Goal: Transaction & Acquisition: Obtain resource

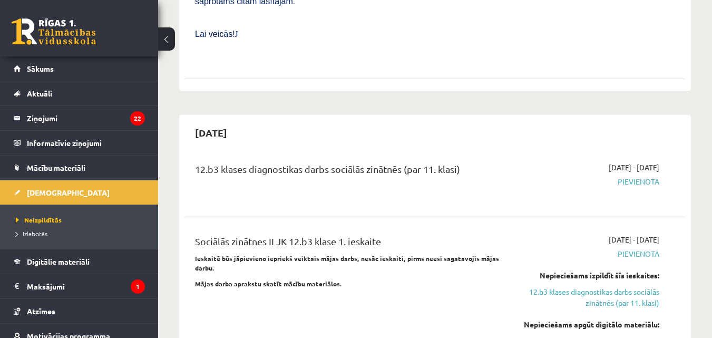
scroll to position [737, 0]
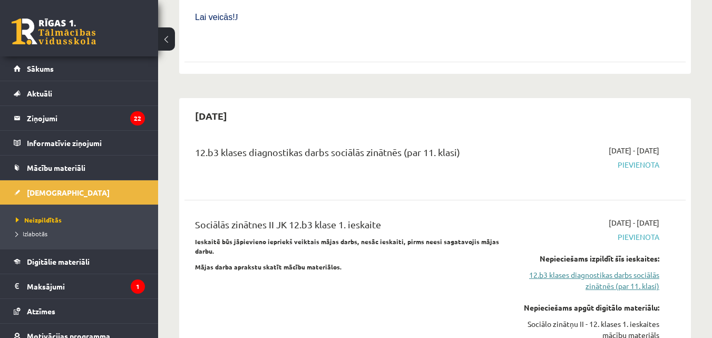
click at [589, 269] on link "12.b3 klases diagnostikas darbs sociālās zinātnēs (par 11. klasi)" at bounding box center [587, 280] width 144 height 22
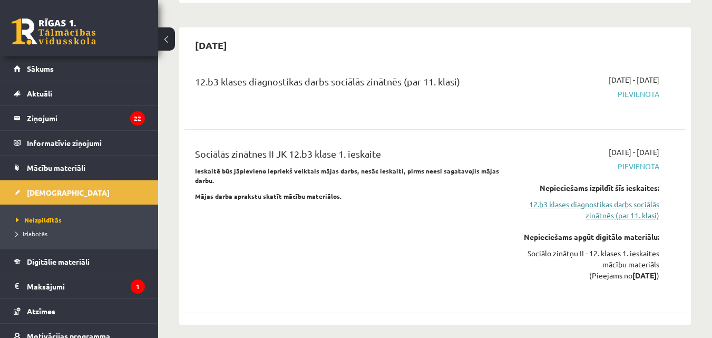
click at [614, 199] on link "12.b3 klases diagnostikas darbs sociālās zinātnēs (par 11. klasi)" at bounding box center [587, 210] width 144 height 22
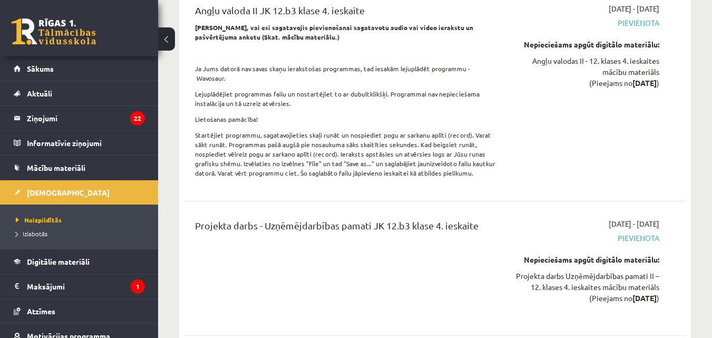
scroll to position [4987, 0]
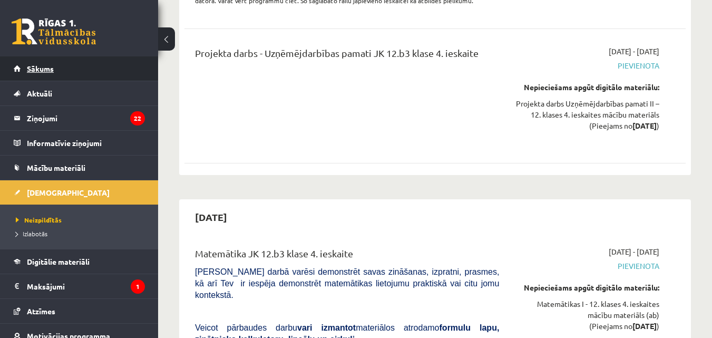
click at [66, 71] on link "Sākums" at bounding box center [79, 68] width 131 height 24
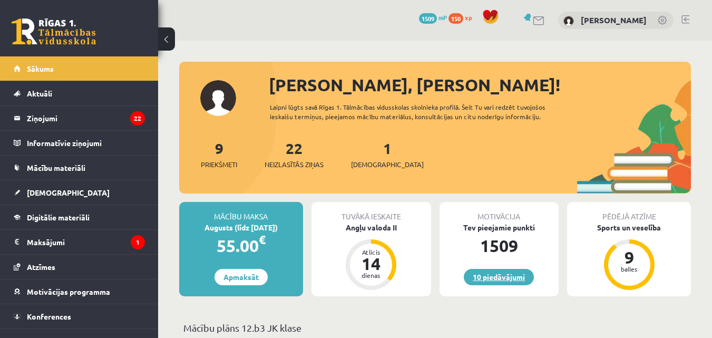
click at [514, 278] on link "10 piedāvājumi" at bounding box center [499, 277] width 70 height 16
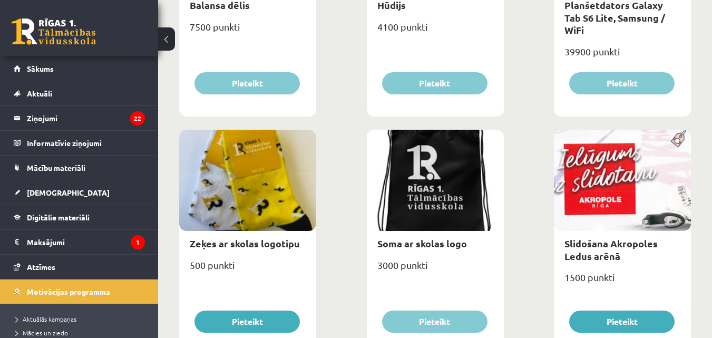
scroll to position [897, 0]
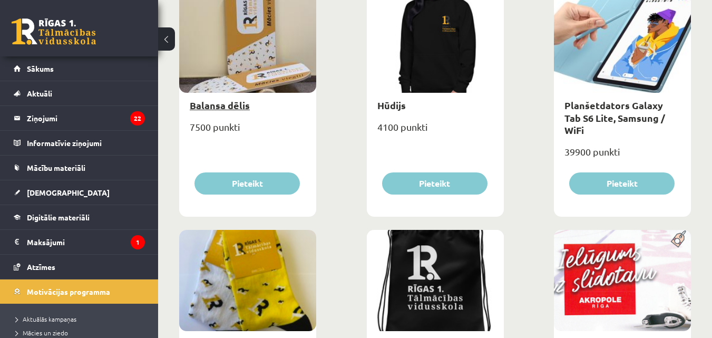
click at [233, 106] on link "Balansa dēlis" at bounding box center [220, 105] width 60 height 12
type input "*"
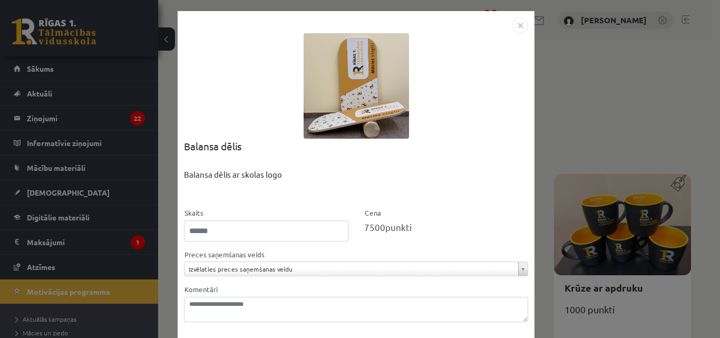
click at [609, 129] on div "**********" at bounding box center [360, 169] width 720 height 338
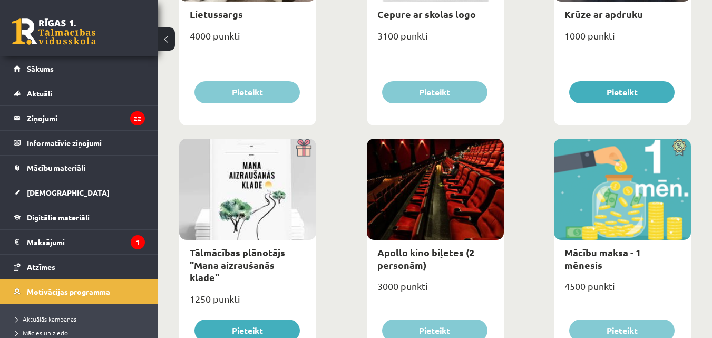
scroll to position [369, 0]
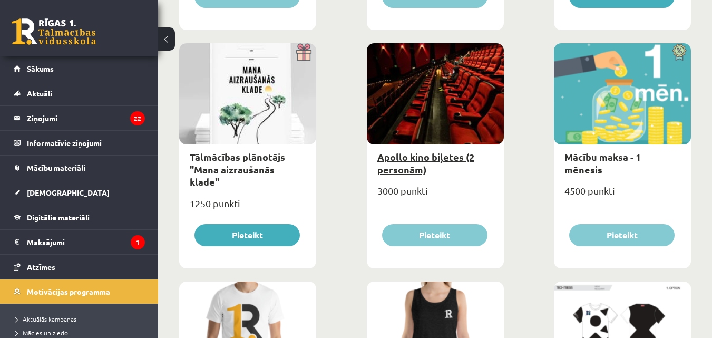
click at [445, 155] on link "Apollo kino biļetes (2 personām)" at bounding box center [425, 163] width 97 height 24
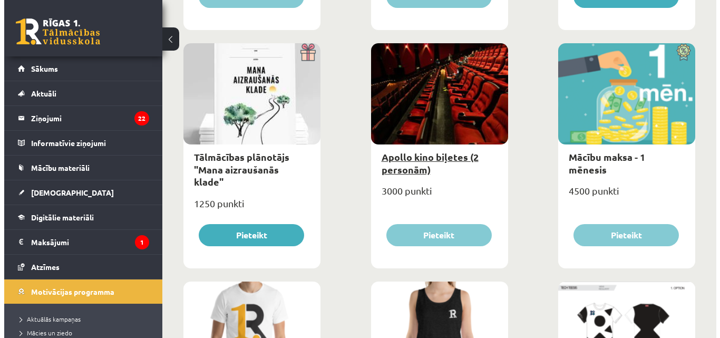
scroll to position [0, 0]
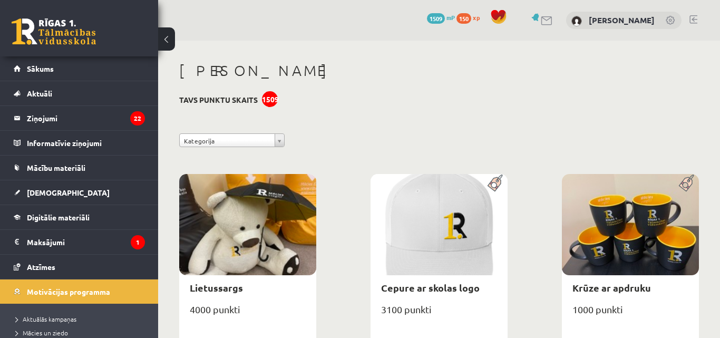
select select "**********"
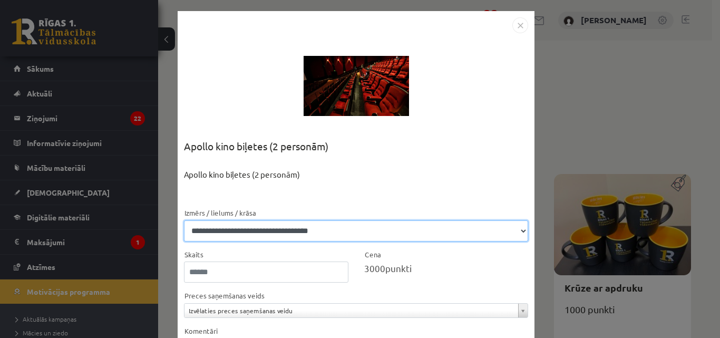
click at [362, 232] on select "**********" at bounding box center [356, 230] width 344 height 21
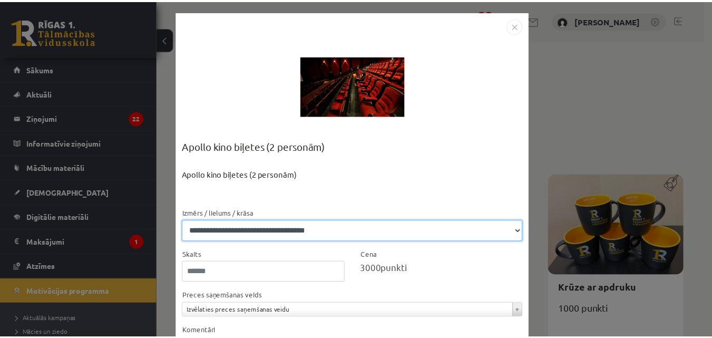
scroll to position [90, 0]
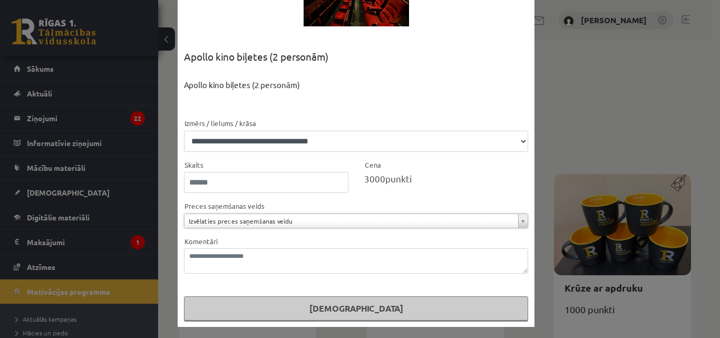
click at [547, 45] on div "**********" at bounding box center [360, 169] width 720 height 338
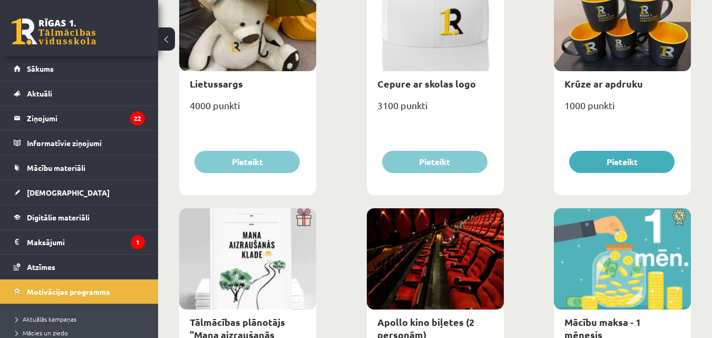
scroll to position [246, 0]
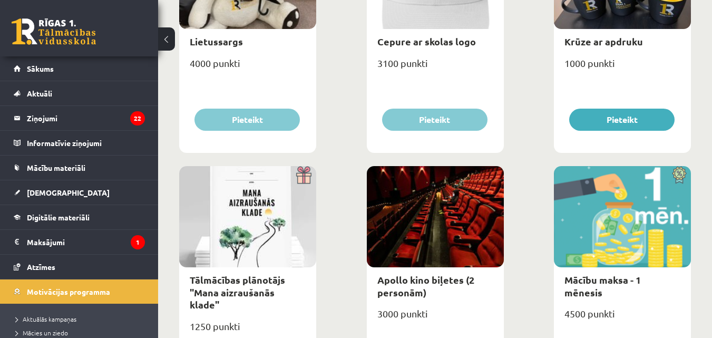
click at [628, 270] on div "Mācību maksa - 1 mēnesis" at bounding box center [622, 285] width 137 height 37
click at [626, 273] on div "Mācību maksa - 1 mēnesis" at bounding box center [622, 285] width 137 height 37
click at [625, 277] on link "Mācību maksa - 1 mēnesis" at bounding box center [602, 285] width 76 height 24
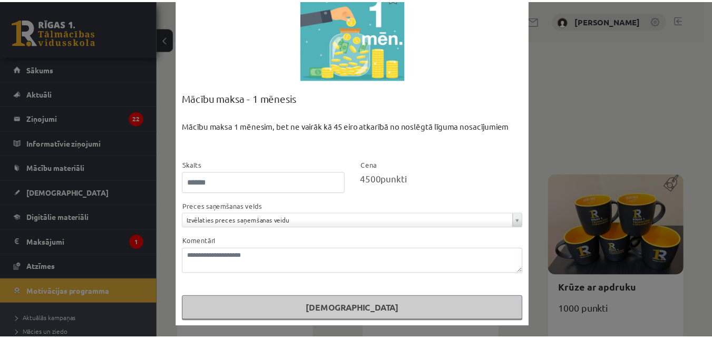
scroll to position [0, 0]
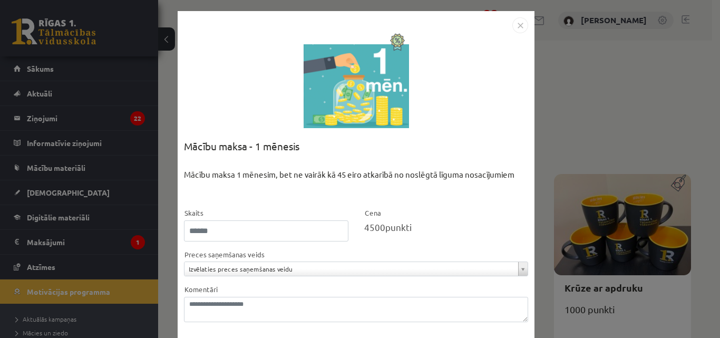
click at [149, 85] on div "**********" at bounding box center [360, 169] width 720 height 338
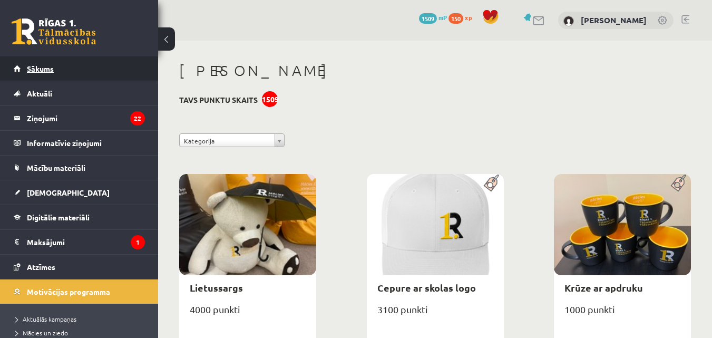
click at [83, 65] on link "Sākums" at bounding box center [79, 68] width 131 height 24
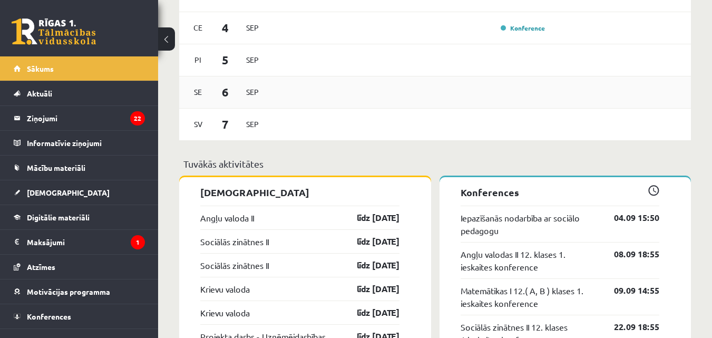
scroll to position [860, 0]
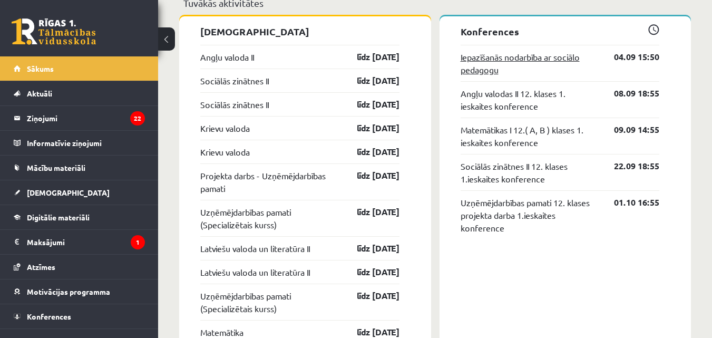
click at [538, 61] on link "Iepazīšanās nodarbība ar sociālo pedagogu" at bounding box center [529, 63] width 138 height 25
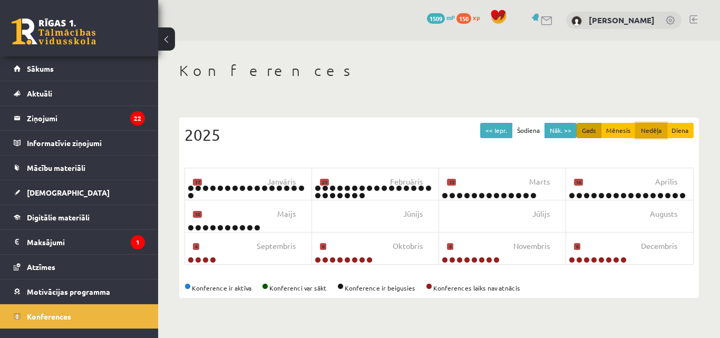
click at [659, 130] on button "Nedēļa" at bounding box center [650, 130] width 31 height 15
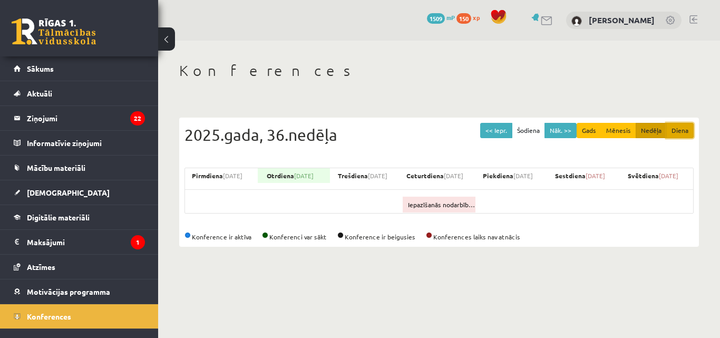
click at [685, 131] on button "Diena" at bounding box center [679, 130] width 27 height 15
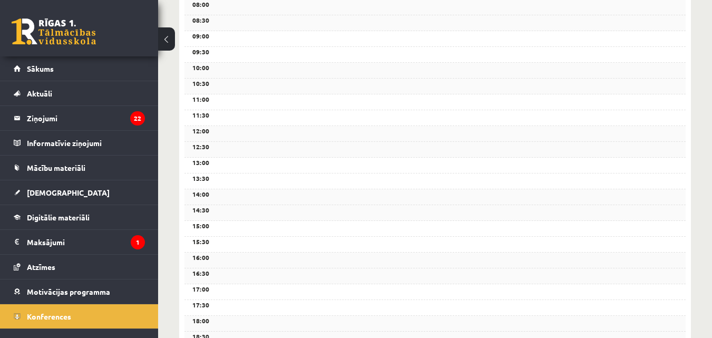
scroll to position [405, 0]
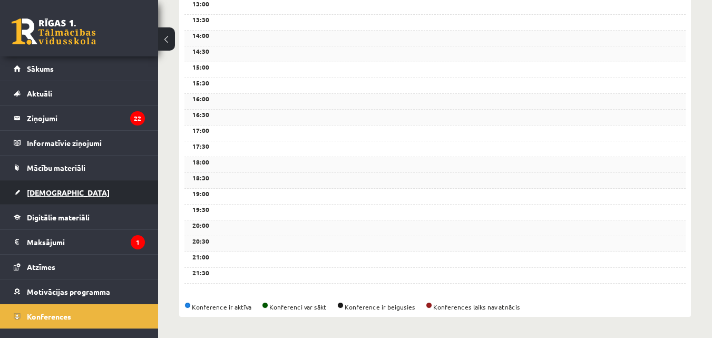
click at [86, 198] on link "[DEMOGRAPHIC_DATA]" at bounding box center [79, 192] width 131 height 24
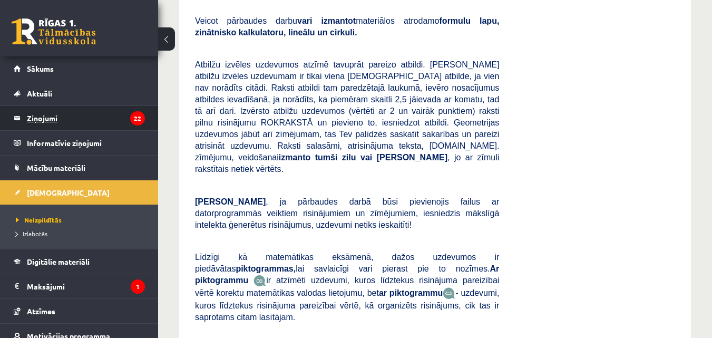
click at [73, 119] on legend "Ziņojumi 22" at bounding box center [86, 118] width 118 height 24
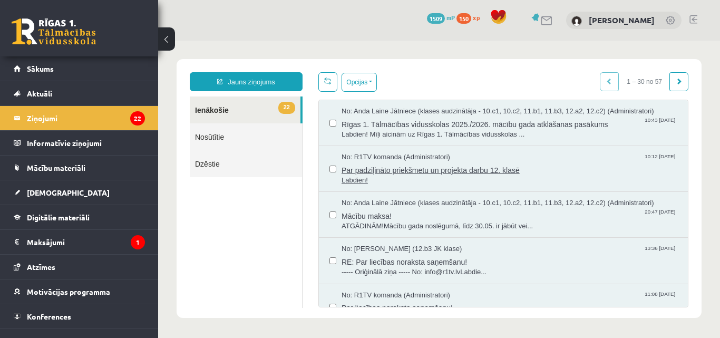
click at [465, 171] on span "Par padziļināto priekšmetu un projekta darbu 12. klasē" at bounding box center [509, 168] width 336 height 13
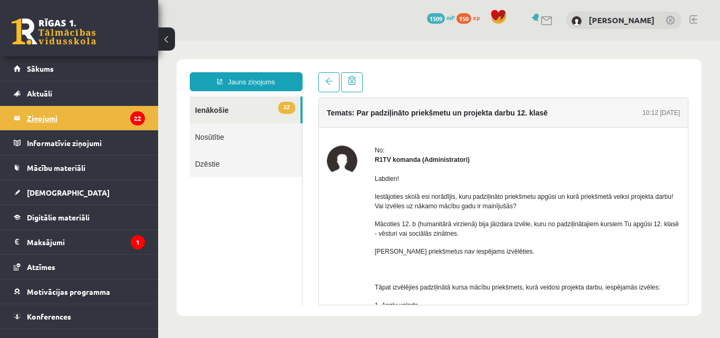
click at [104, 121] on legend "Ziņojumi 22" at bounding box center [86, 118] width 118 height 24
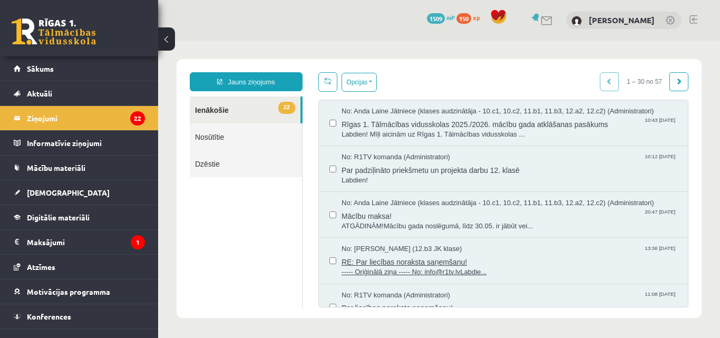
click at [472, 267] on span "----- Oriģinālā ziņa ----- No: info@r1tv.lvLabdie..." at bounding box center [509, 272] width 336 height 10
click at [468, 225] on span "ATGĀDINĀM!Mācību gada noslēgumā, līdz 30.05. ir jābūt vei..." at bounding box center [509, 226] width 336 height 10
